Goal: Information Seeking & Learning: Learn about a topic

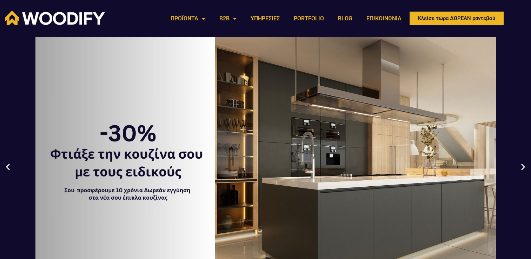
click at [523, 169] on icon "Next slide" at bounding box center [523, 166] width 9 height 9
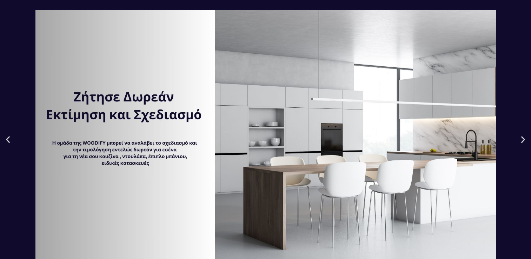
scroll to position [28, 0]
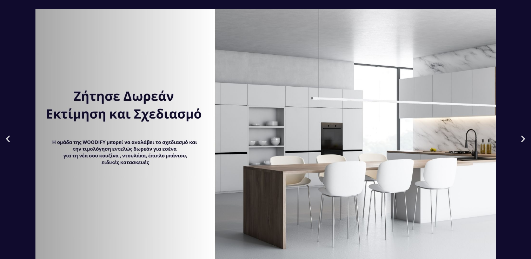
click at [524, 144] on div "2 / 3" at bounding box center [265, 138] width 531 height 259
click at [524, 138] on icon "Next slide" at bounding box center [523, 138] width 9 height 9
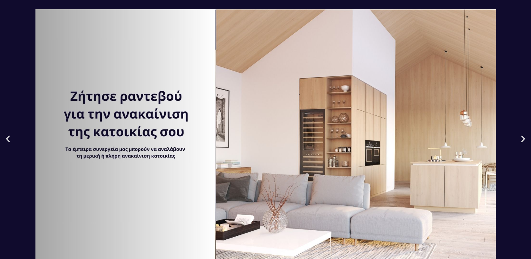
click at [524, 138] on icon "Next slide" at bounding box center [523, 138] width 9 height 9
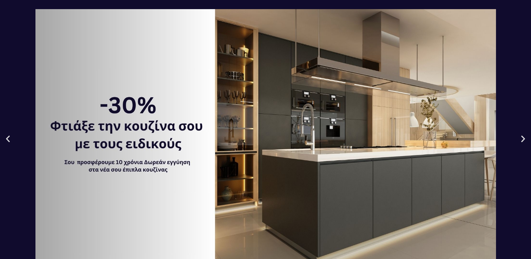
click at [524, 138] on icon "Next slide" at bounding box center [523, 138] width 9 height 9
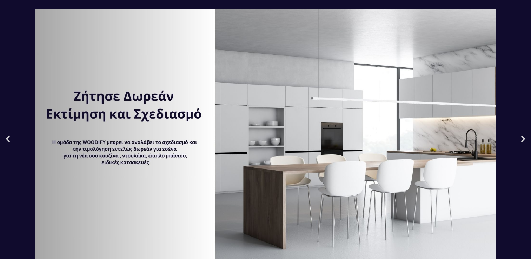
click at [524, 138] on icon "Next slide" at bounding box center [523, 138] width 9 height 9
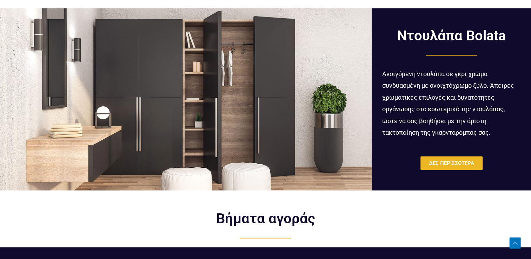
scroll to position [1320, 0]
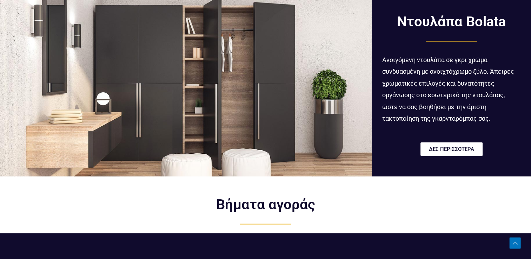
click at [452, 153] on link "ΔΕΣ ΠΕΡΙΣΣΟΤΕΡΑ" at bounding box center [451, 149] width 62 height 14
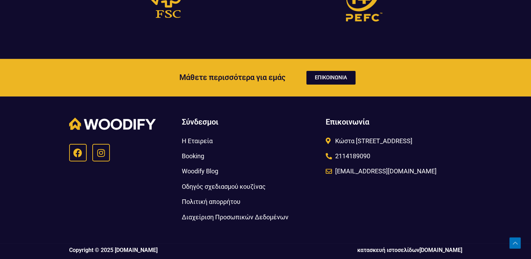
scroll to position [2316, 0]
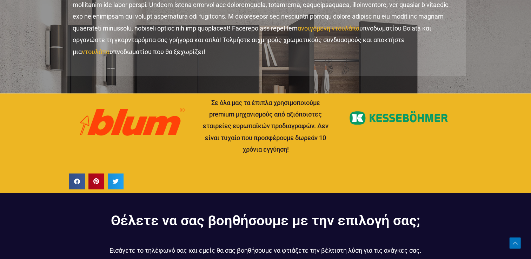
scroll to position [922, 0]
